Goal: Use online tool/utility

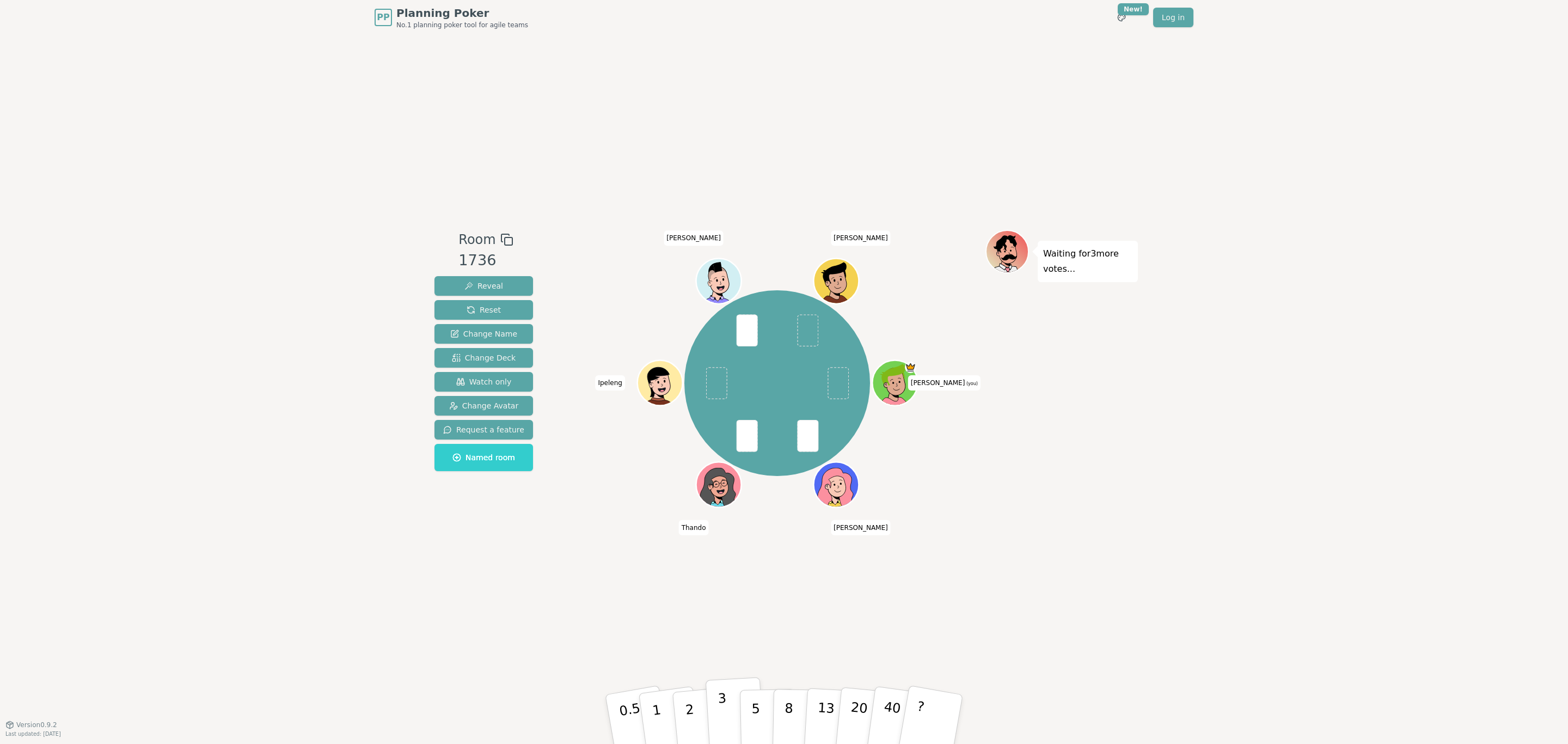
click at [719, 714] on p "3" at bounding box center [724, 720] width 12 height 59
click at [691, 711] on p "2" at bounding box center [691, 721] width 14 height 59
click at [695, 719] on button "2" at bounding box center [703, 719] width 62 height 87
click at [670, 707] on button "1" at bounding box center [670, 719] width 65 height 88
click at [687, 714] on p "2" at bounding box center [691, 721] width 14 height 59
